Goal: Information Seeking & Learning: Check status

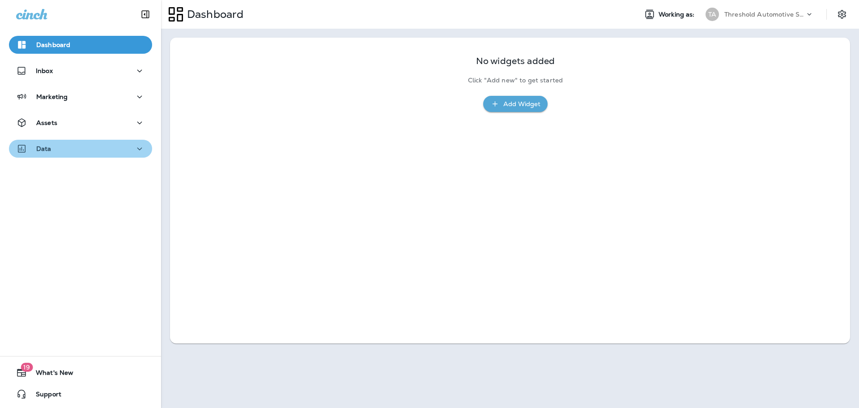
click at [134, 149] on icon "button" at bounding box center [139, 148] width 11 height 11
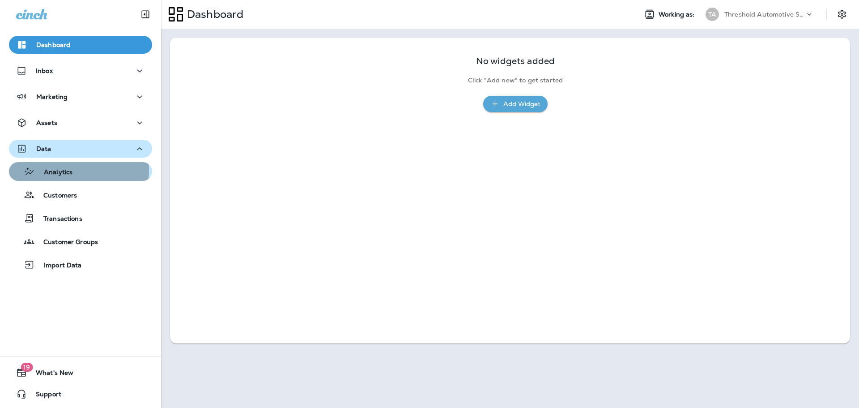
click at [64, 170] on p "Analytics" at bounding box center [54, 172] width 38 height 9
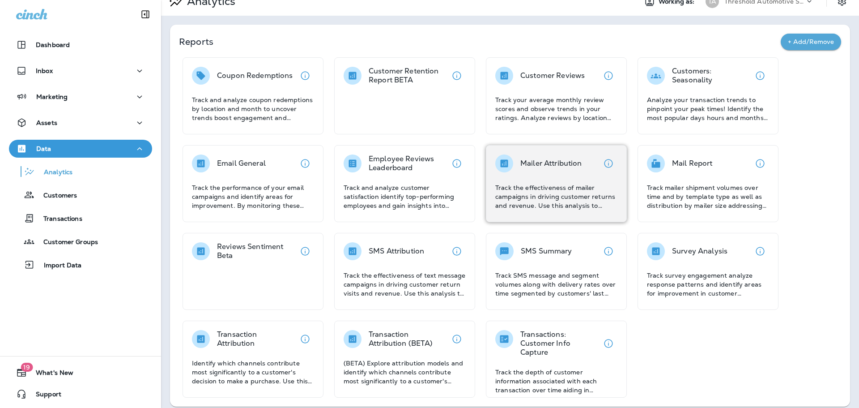
scroll to position [20, 0]
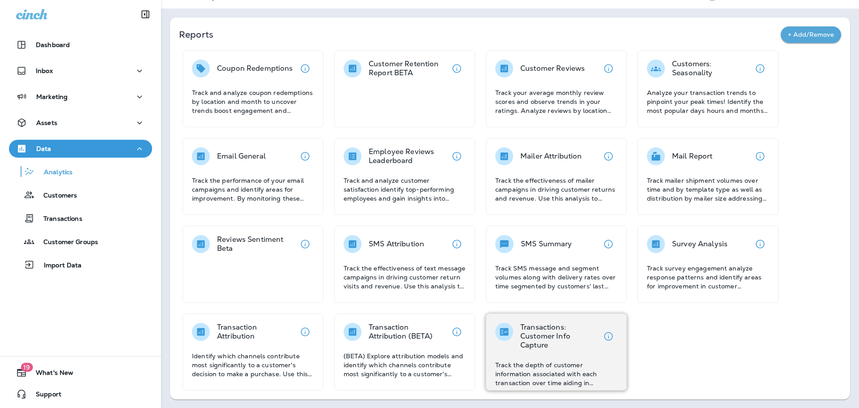
click at [543, 334] on p "Transactions: Customer Info Capture" at bounding box center [560, 336] width 79 height 27
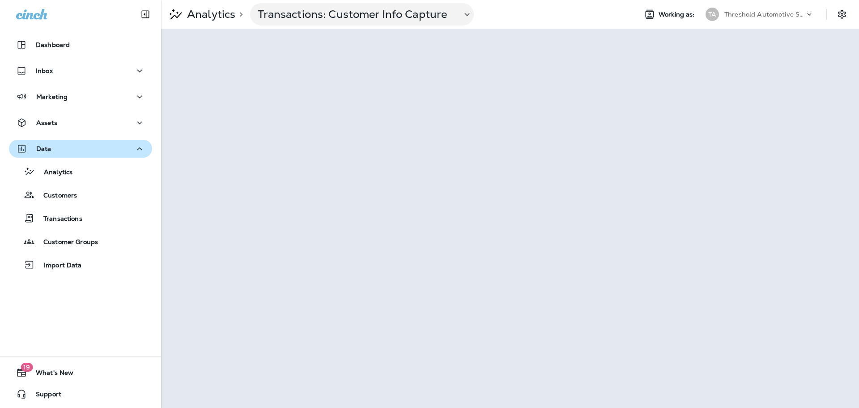
click at [811, 13] on icon at bounding box center [809, 14] width 9 height 9
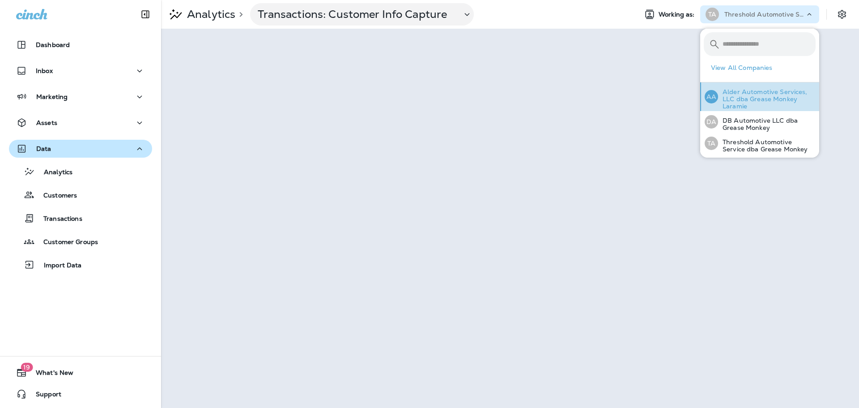
click at [763, 98] on p "Alder Automotive Services, LLC dba Grease Monkey Laramie" at bounding box center [767, 98] width 98 height 21
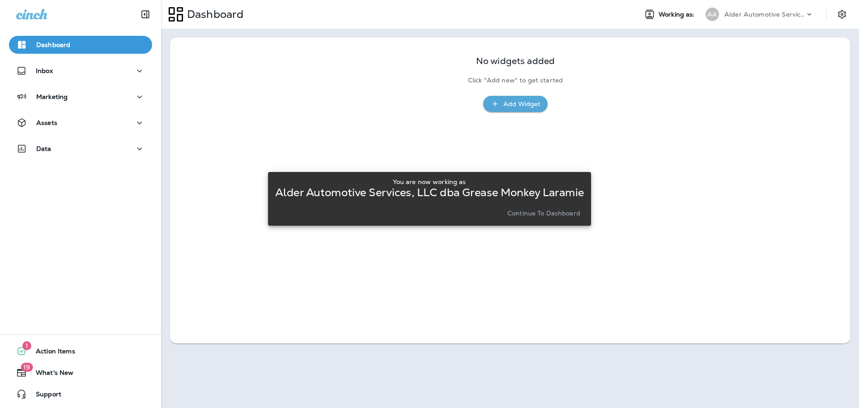
click at [565, 215] on p "Continue to Dashboard" at bounding box center [544, 212] width 73 height 7
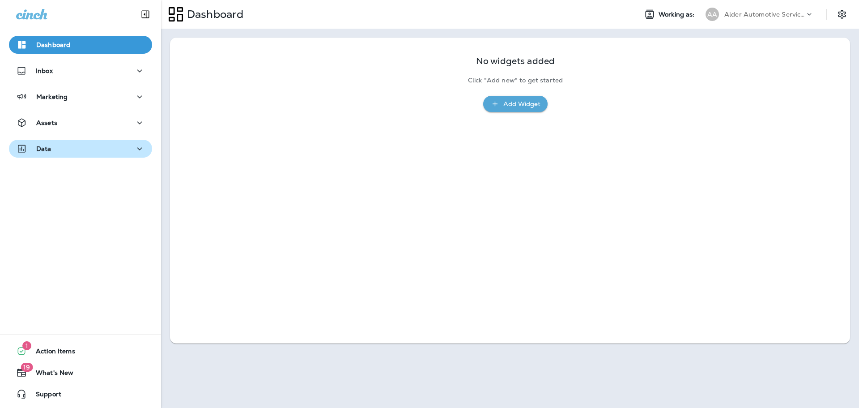
click at [124, 148] on div "Data" at bounding box center [80, 148] width 129 height 11
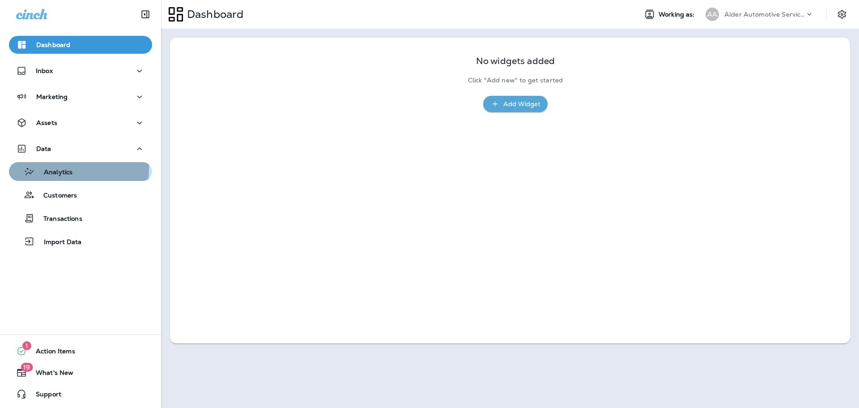
click at [73, 169] on div "Analytics" at bounding box center [81, 171] width 136 height 13
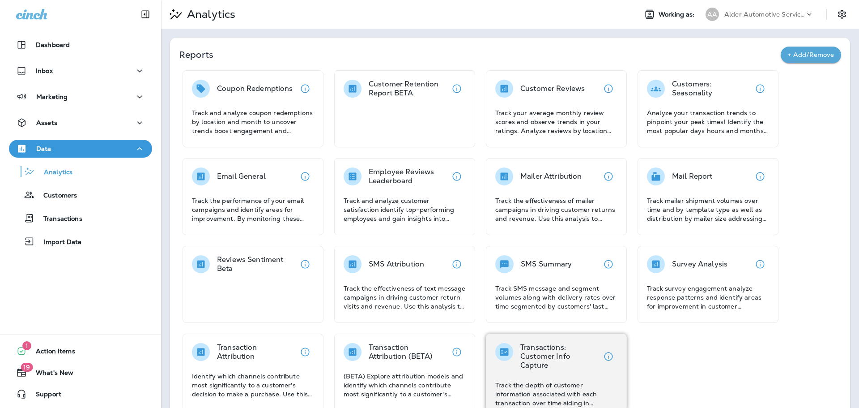
click at [587, 381] on p "Track the depth of customer information associated with each transaction over t…" at bounding box center [556, 393] width 122 height 27
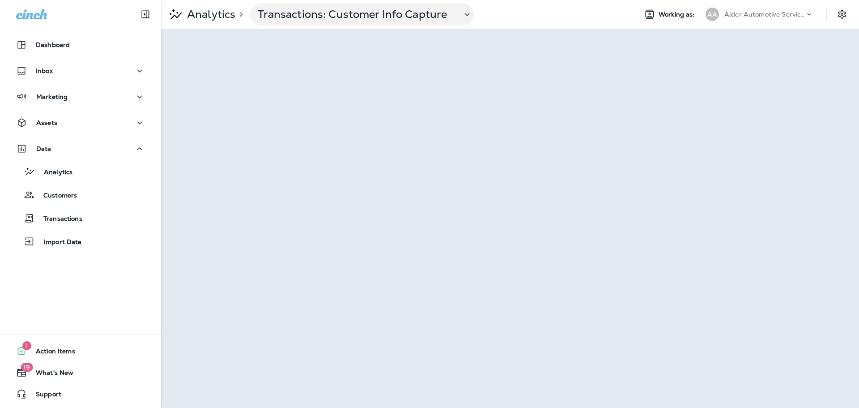
click at [794, 13] on p "Alder Automotive Services, LLC dba Grease Monkey Laramie" at bounding box center [765, 14] width 81 height 7
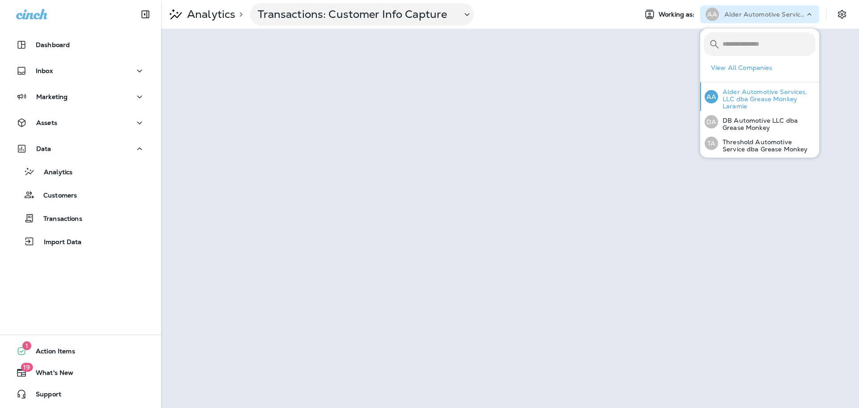
click at [765, 102] on p "Alder Automotive Services, LLC dba Grease Monkey Laramie" at bounding box center [767, 98] width 98 height 21
click at [759, 100] on p "Alder Automotive Services, LLC dba Grease Monkey Laramie" at bounding box center [767, 98] width 98 height 21
click at [758, 94] on p "Alder Automotive Services, LLC dba Grease Monkey Laramie" at bounding box center [767, 98] width 98 height 21
click at [749, 142] on p "Threshold Automotive Service dba Grease Monkey" at bounding box center [767, 145] width 98 height 14
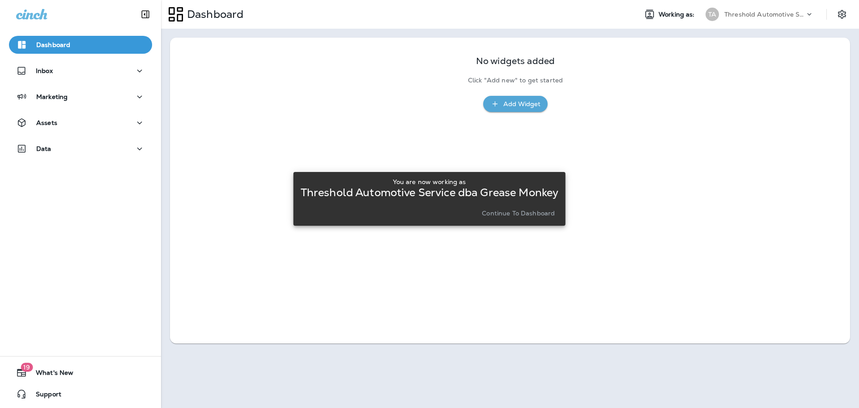
click at [503, 209] on p "Continue to Dashboard" at bounding box center [518, 212] width 73 height 7
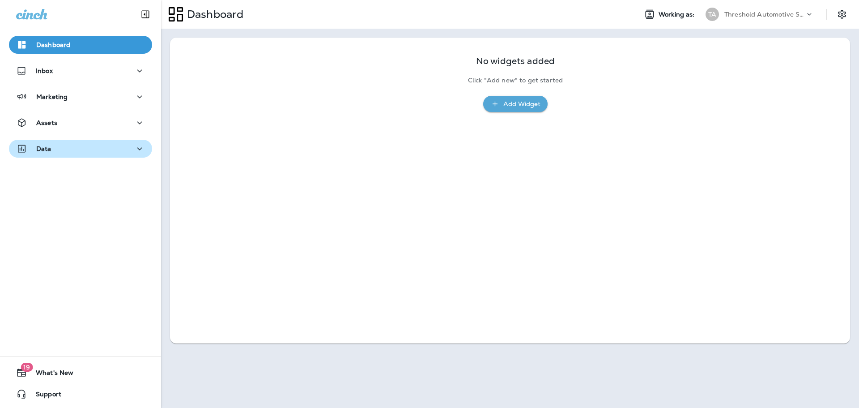
click at [47, 146] on p "Data" at bounding box center [43, 148] width 15 height 7
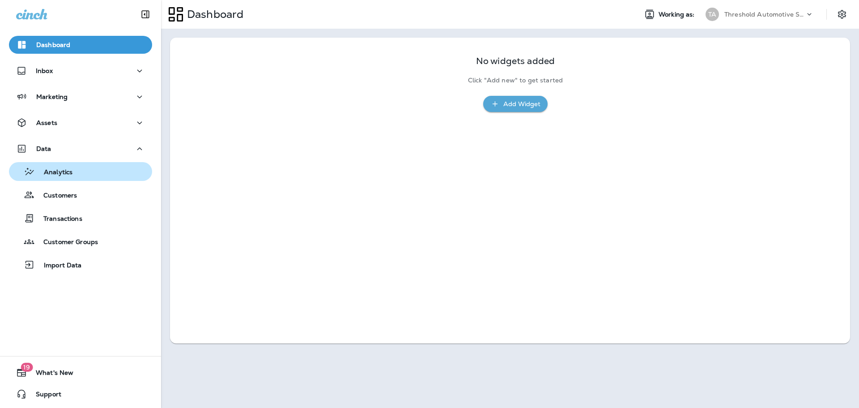
click at [57, 168] on p "Analytics" at bounding box center [54, 172] width 38 height 9
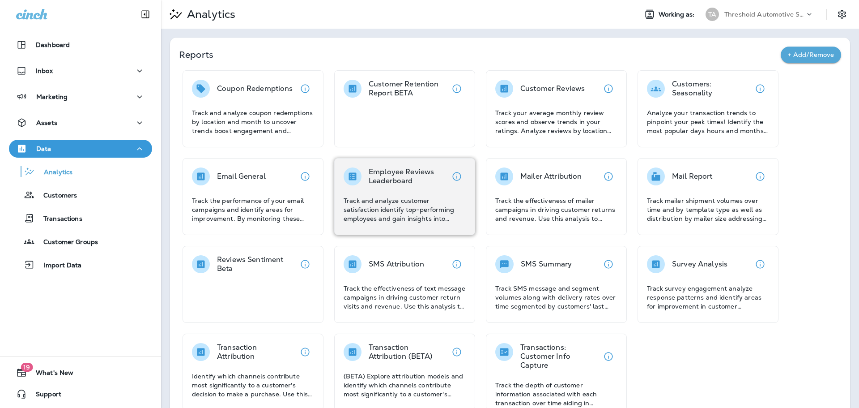
scroll to position [20, 0]
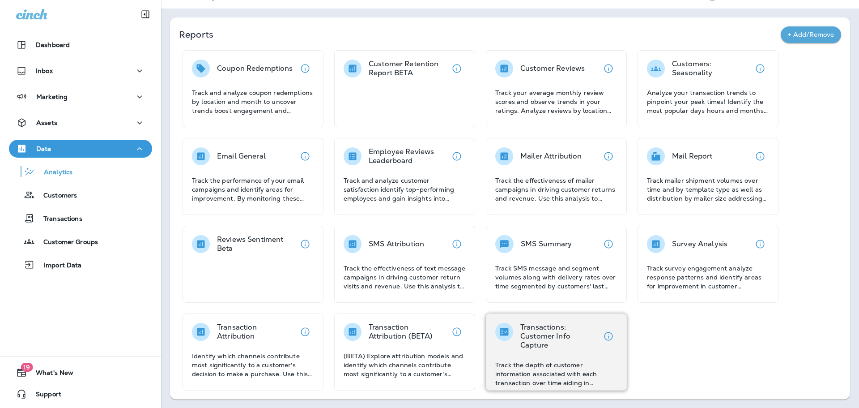
click at [541, 372] on p "Track the depth of customer information associated with each transaction over t…" at bounding box center [556, 373] width 122 height 27
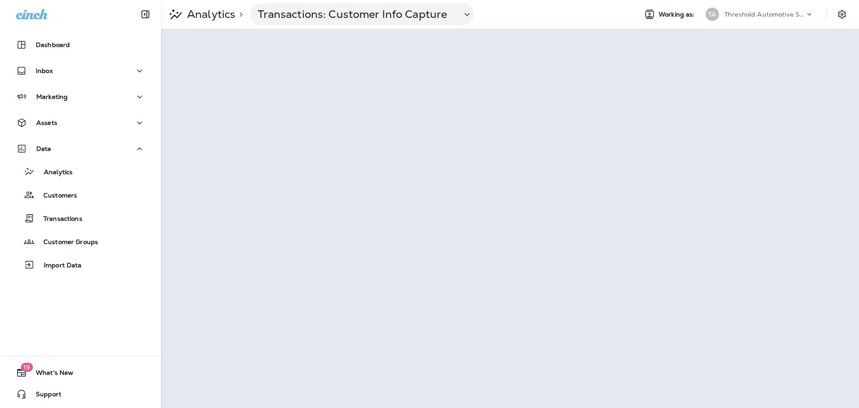
click at [770, 15] on p "Threshold Automotive Service dba Grease Monkey" at bounding box center [765, 14] width 81 height 7
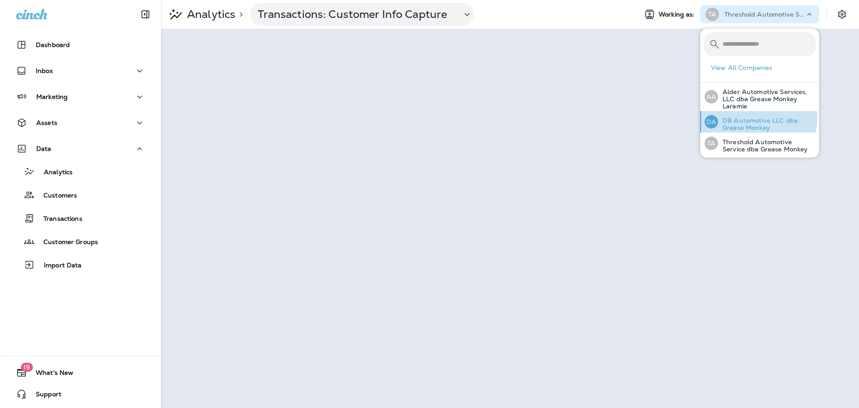
click at [756, 117] on p "DB Automotive LLC dba Grease Monkey" at bounding box center [767, 124] width 98 height 14
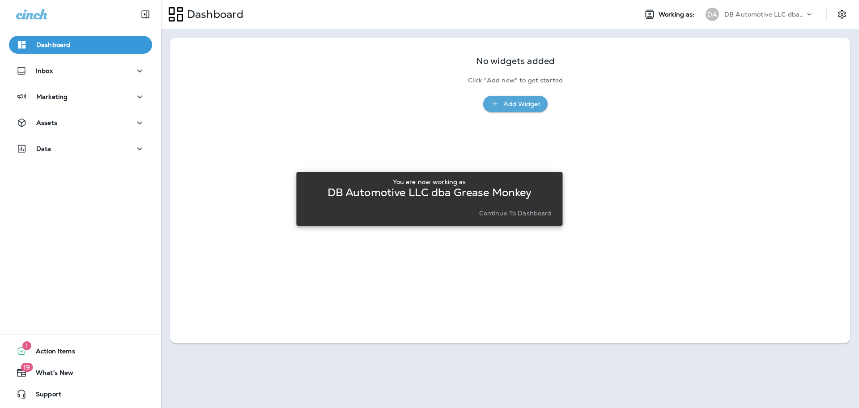
click at [529, 210] on p "Continue to Dashboard" at bounding box center [515, 212] width 73 height 7
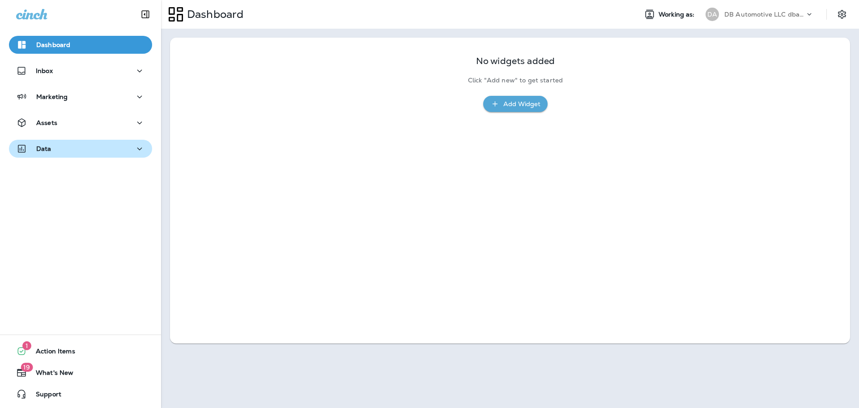
click at [76, 149] on div "Data" at bounding box center [80, 148] width 129 height 11
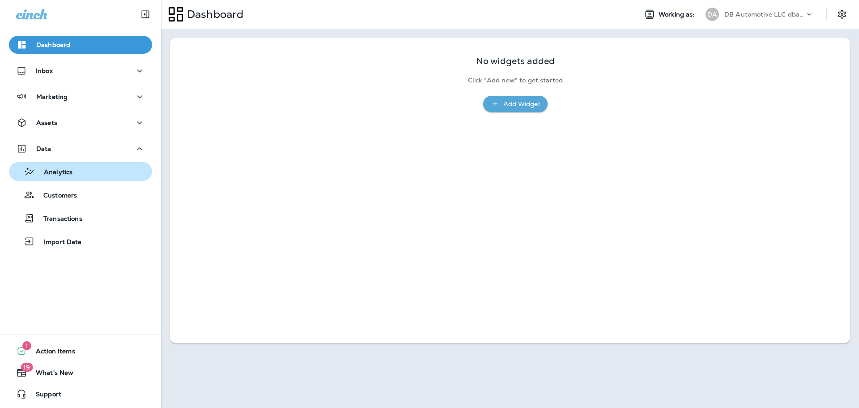
click at [60, 170] on p "Analytics" at bounding box center [54, 172] width 38 height 9
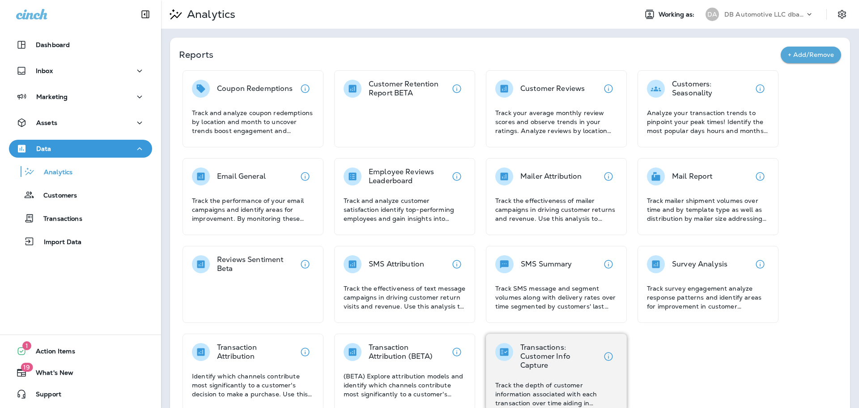
click at [571, 365] on p "Transactions: Customer Info Capture" at bounding box center [560, 356] width 79 height 27
